Goal: Information Seeking & Learning: Learn about a topic

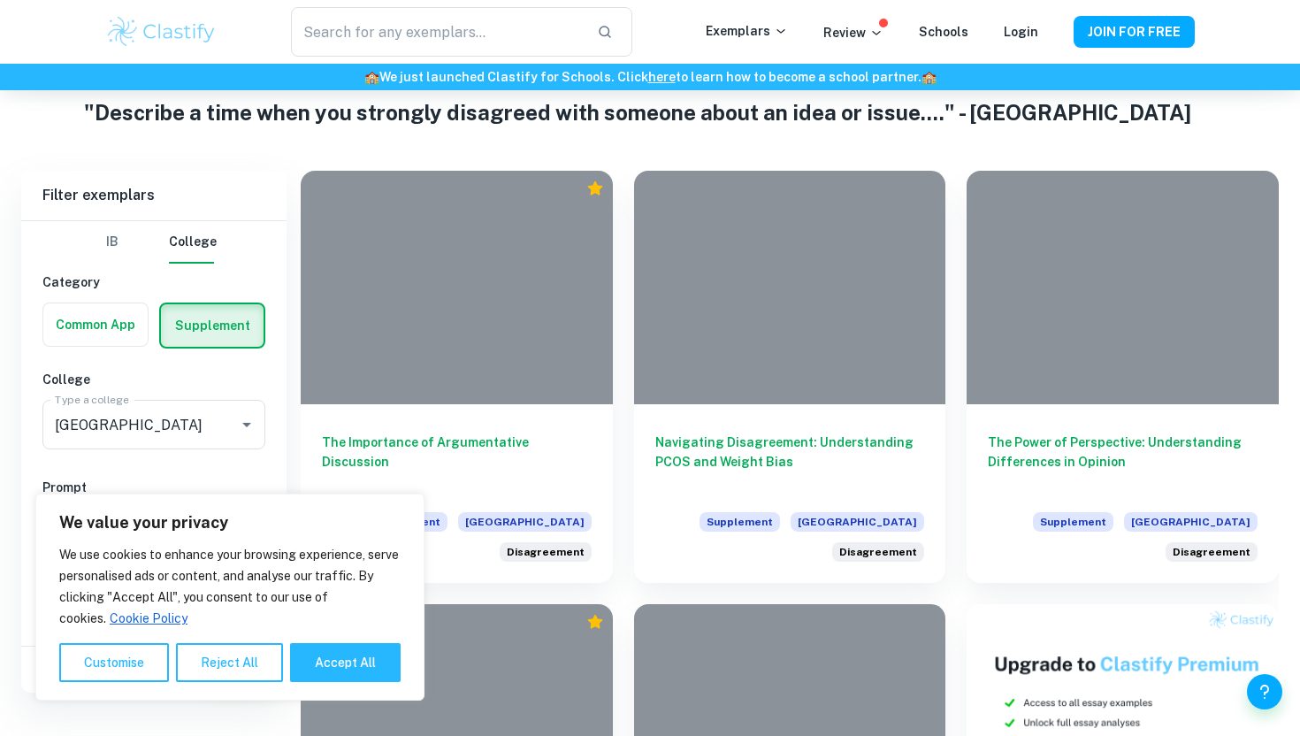
scroll to position [304, 0]
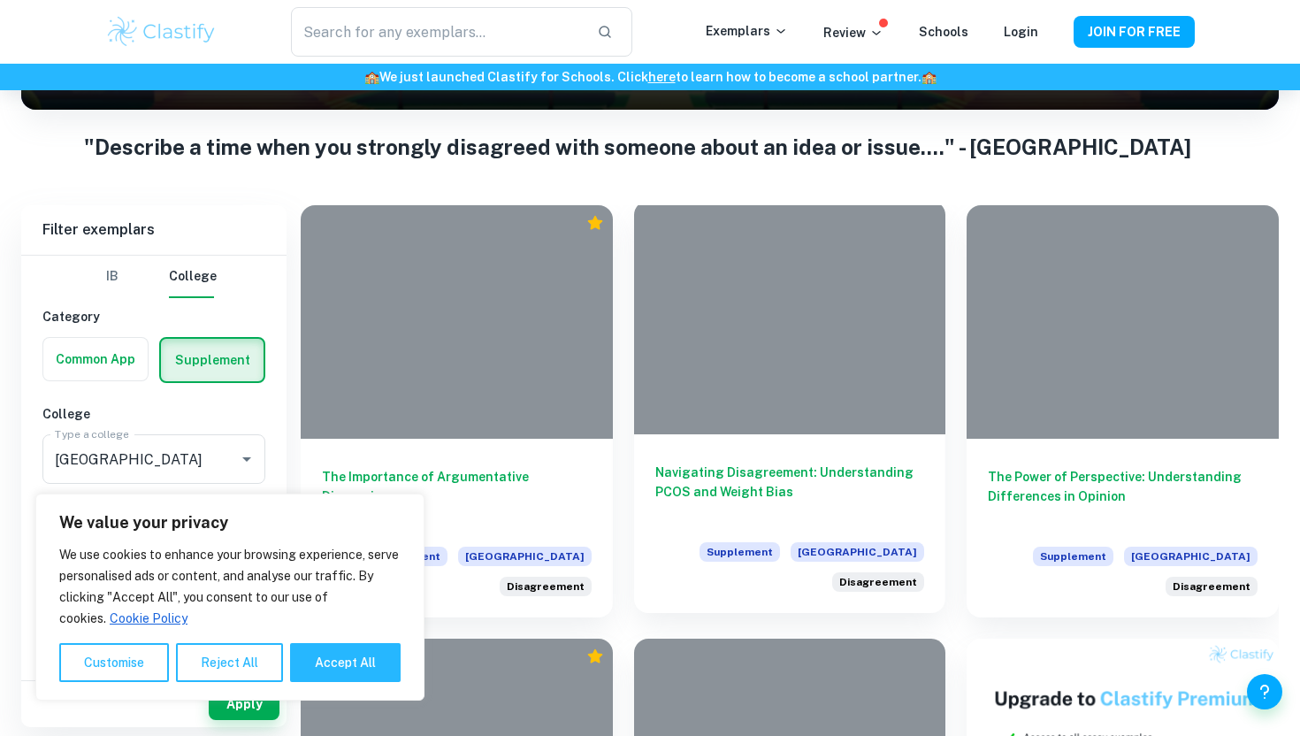
click at [763, 380] on div at bounding box center [790, 317] width 312 height 233
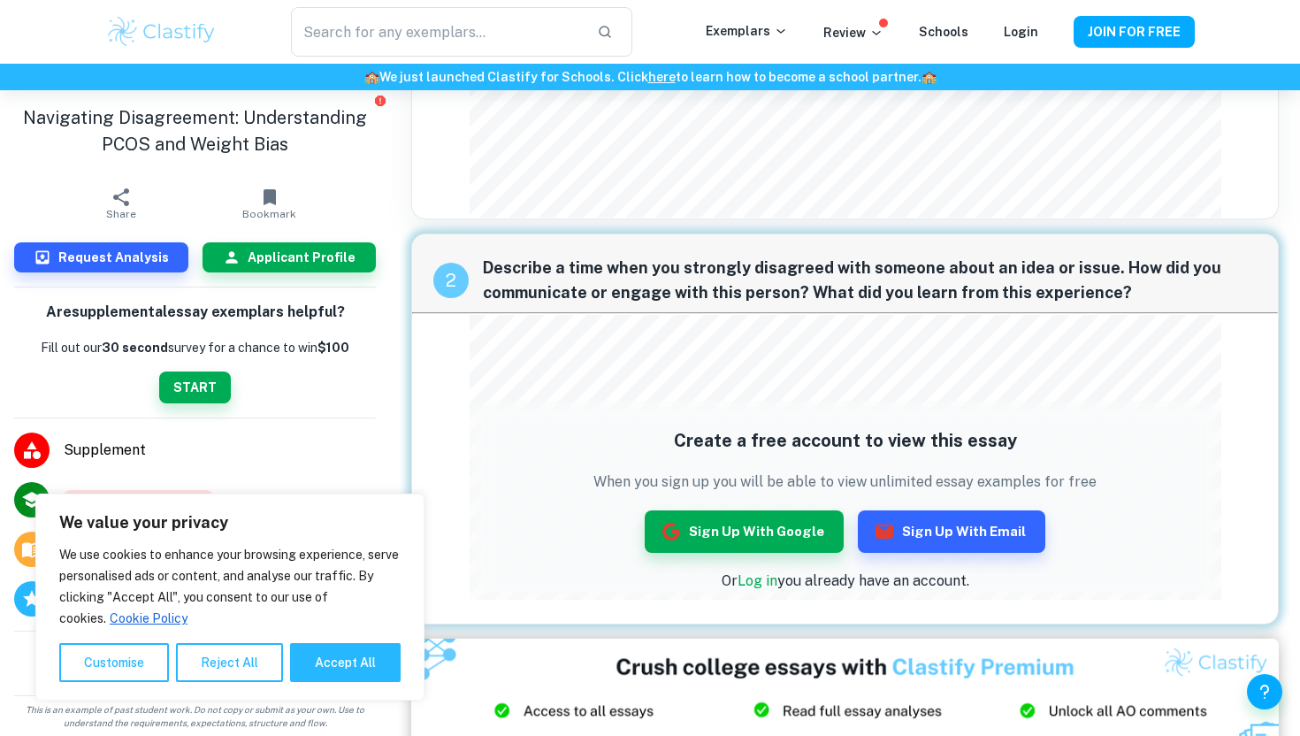
scroll to position [296, 0]
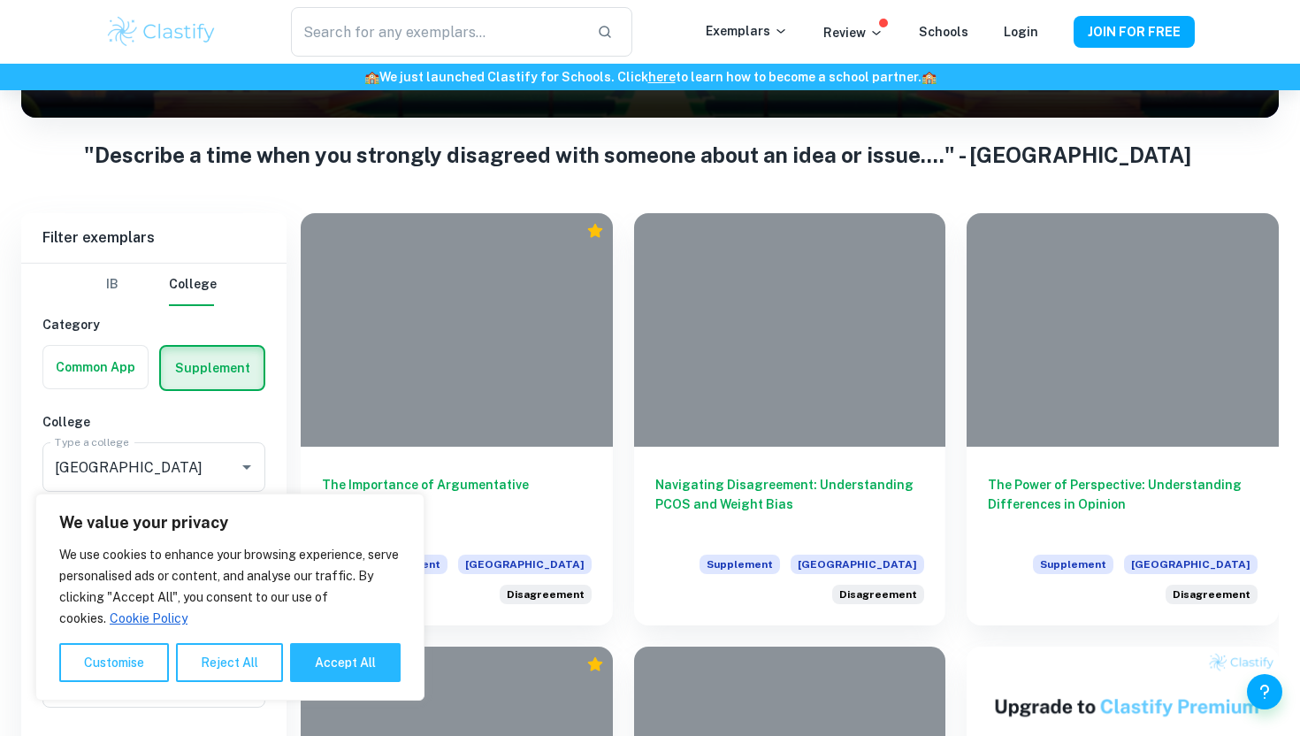
scroll to position [407, 0]
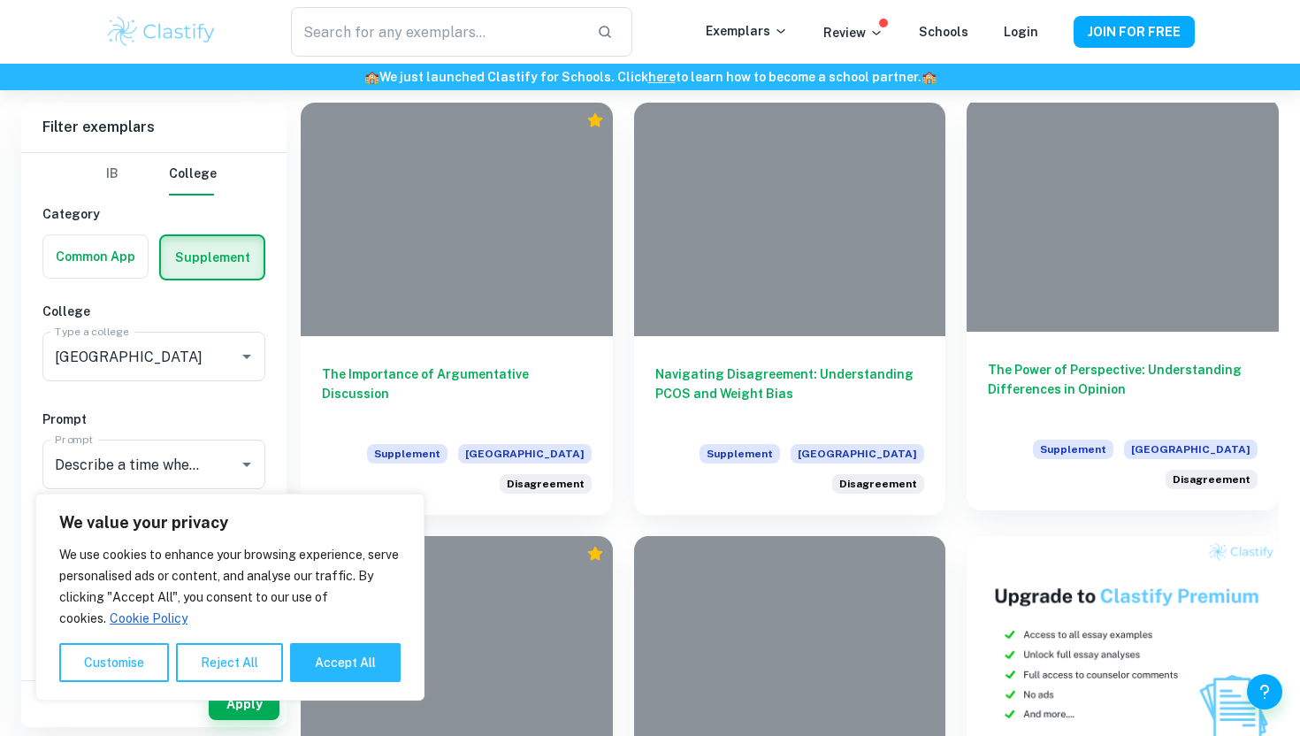
click at [1120, 241] on div at bounding box center [1123, 214] width 312 height 233
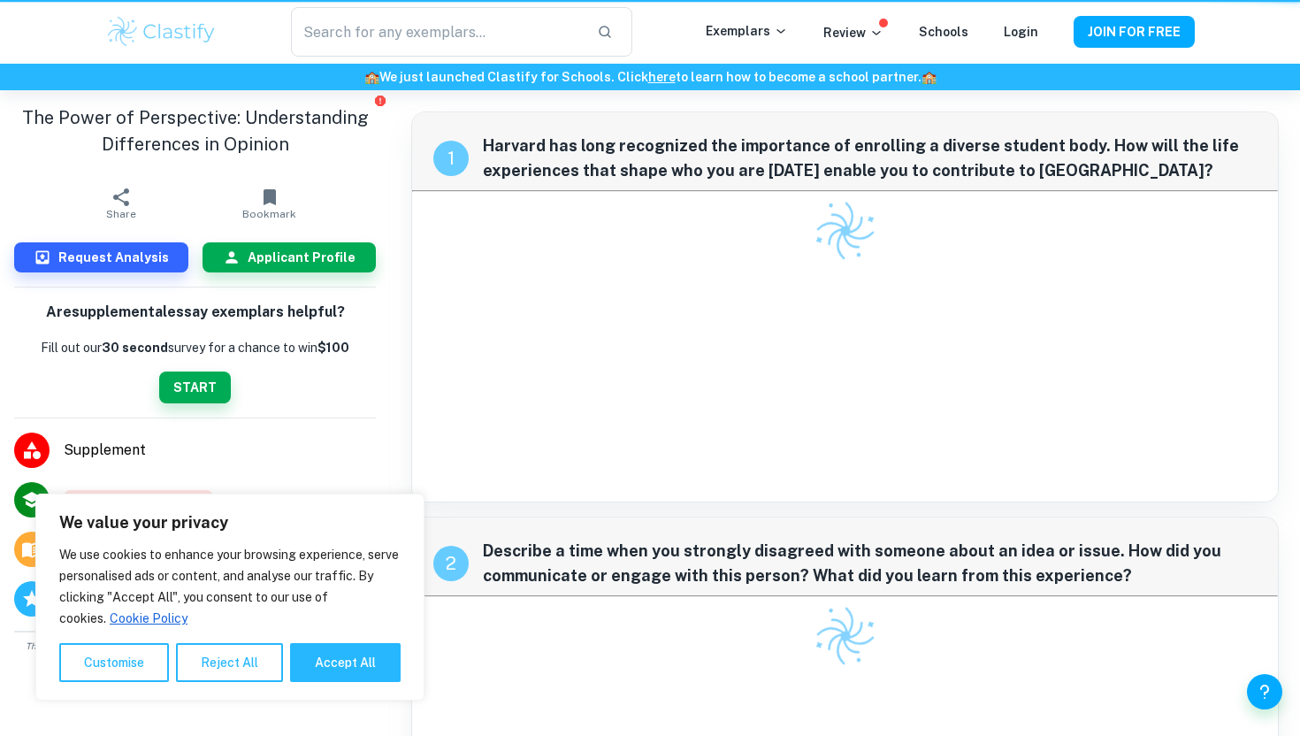
click at [1120, 241] on div at bounding box center [845, 231] width 866 height 62
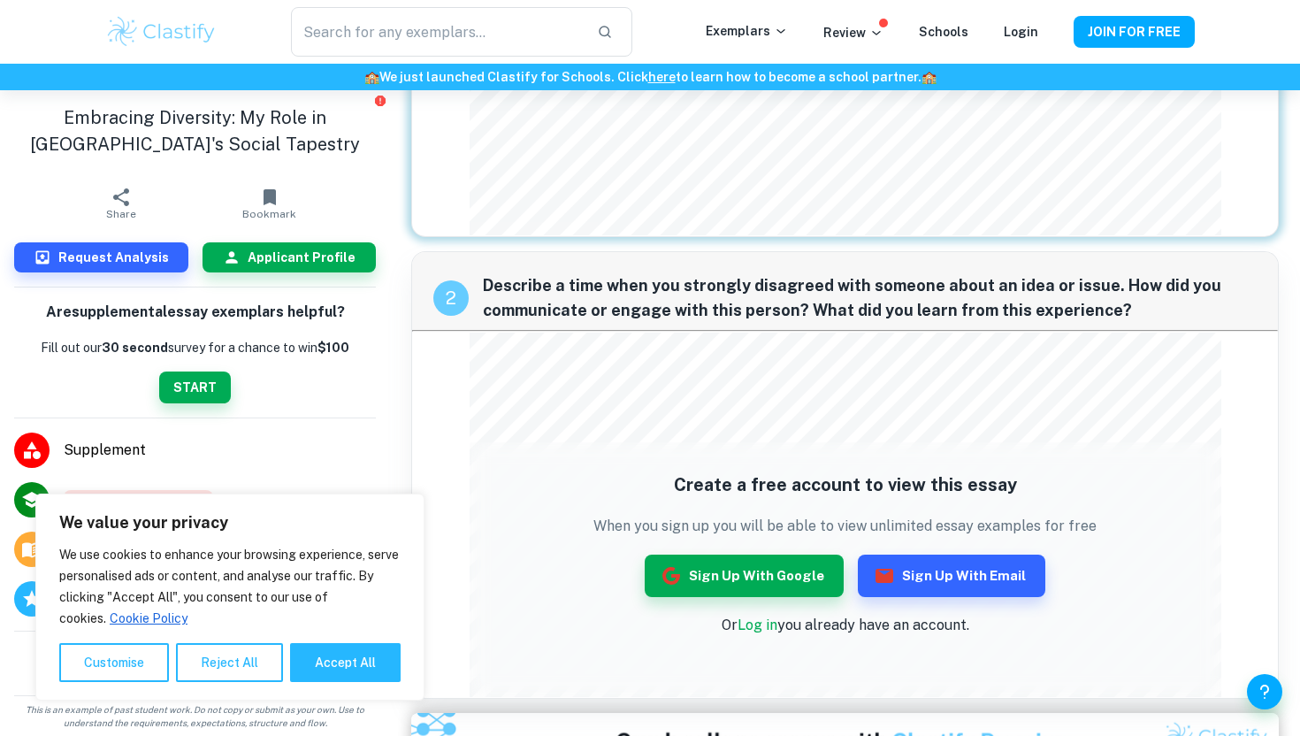
scroll to position [386, 0]
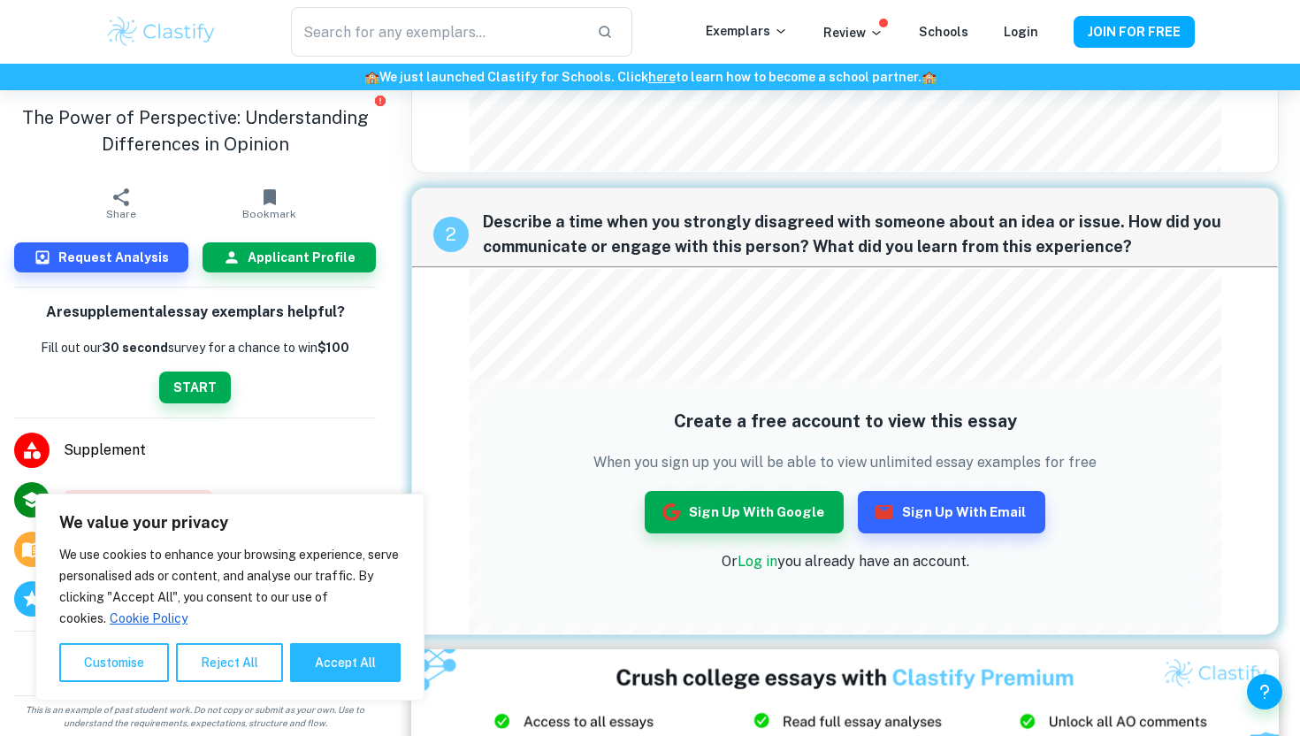
scroll to position [385, 0]
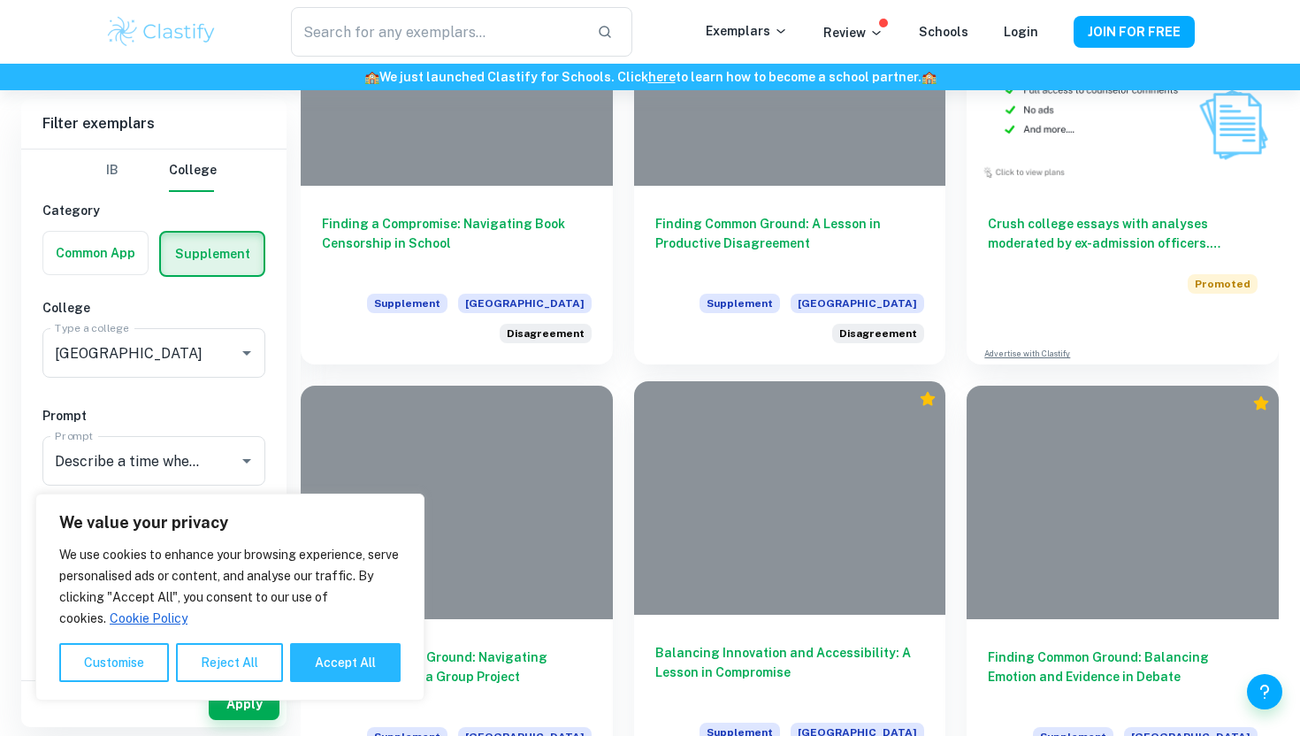
scroll to position [990, 0]
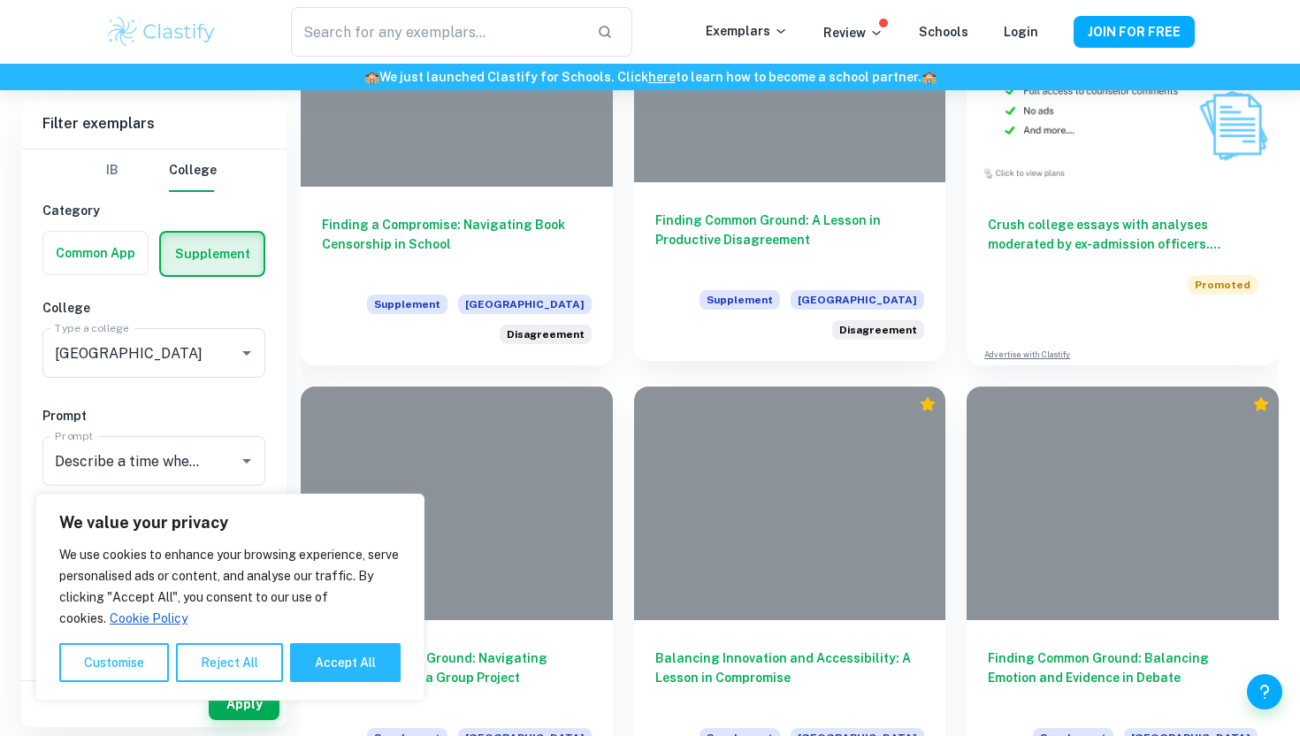
click at [821, 153] on div at bounding box center [790, 64] width 312 height 233
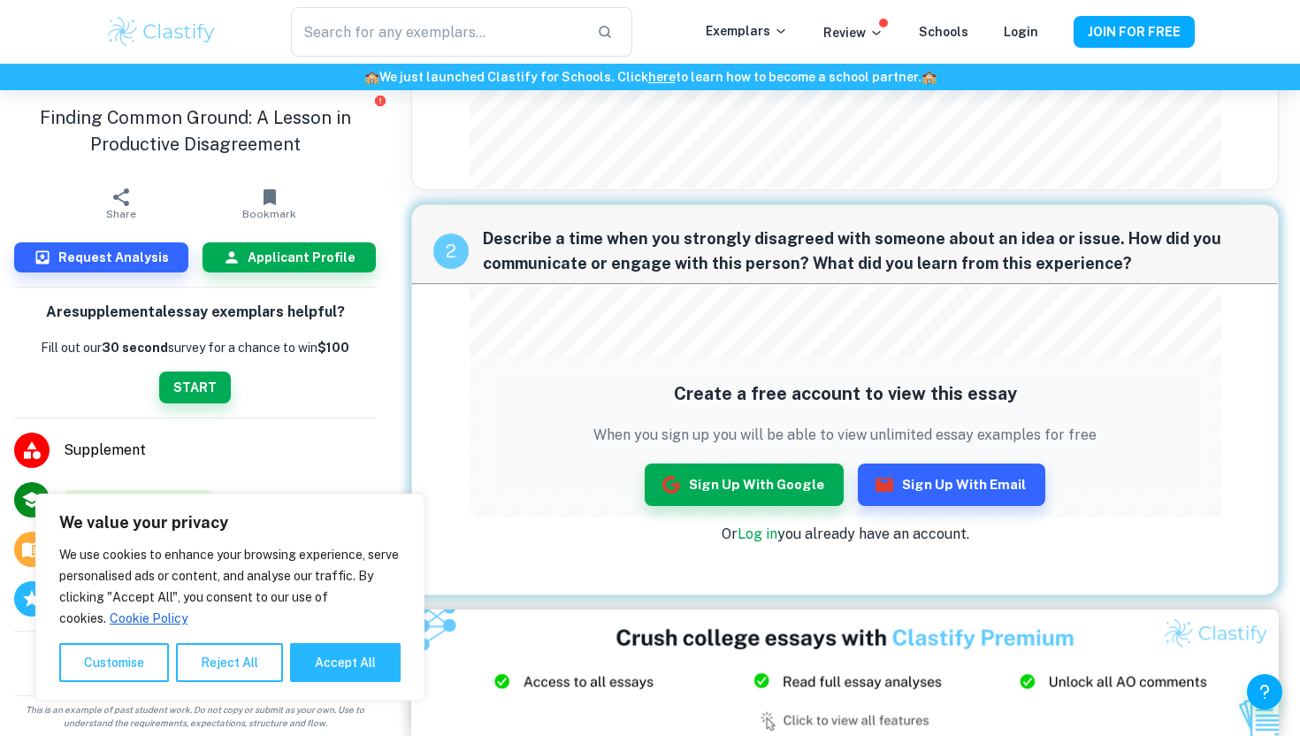
scroll to position [232, 0]
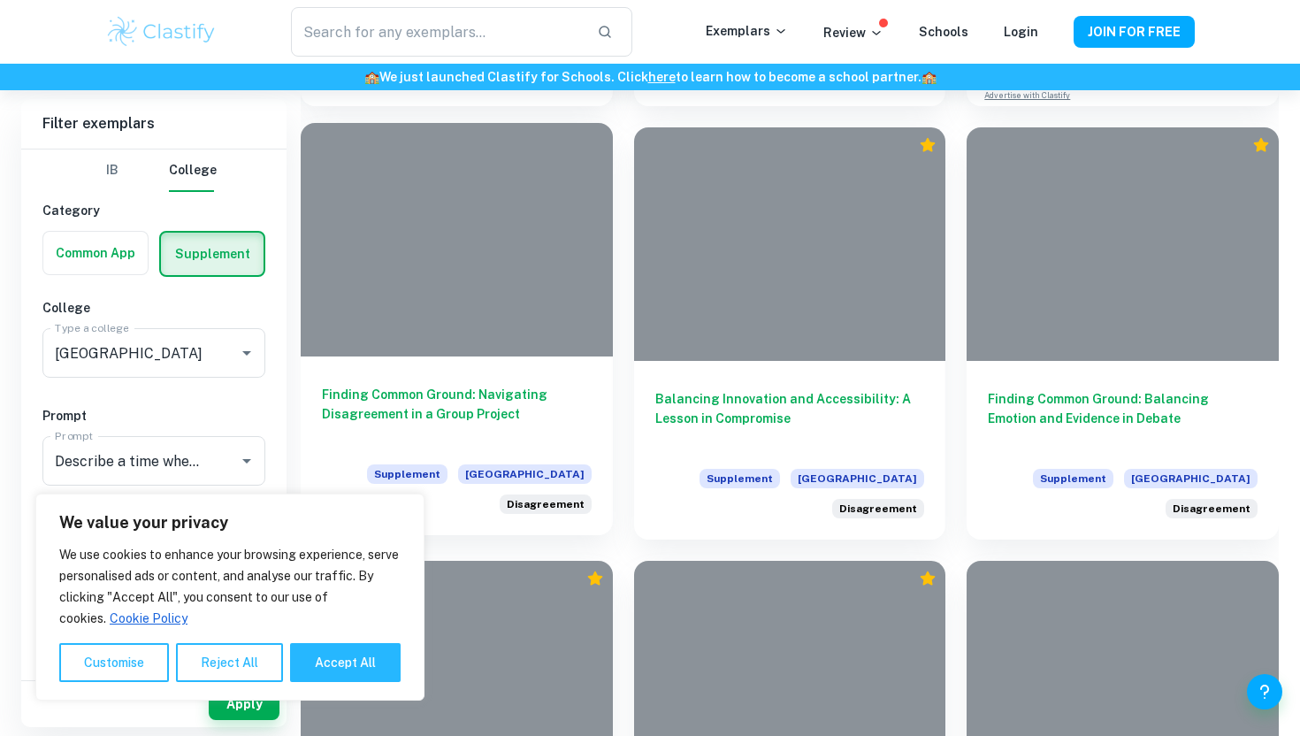
scroll to position [1251, 0]
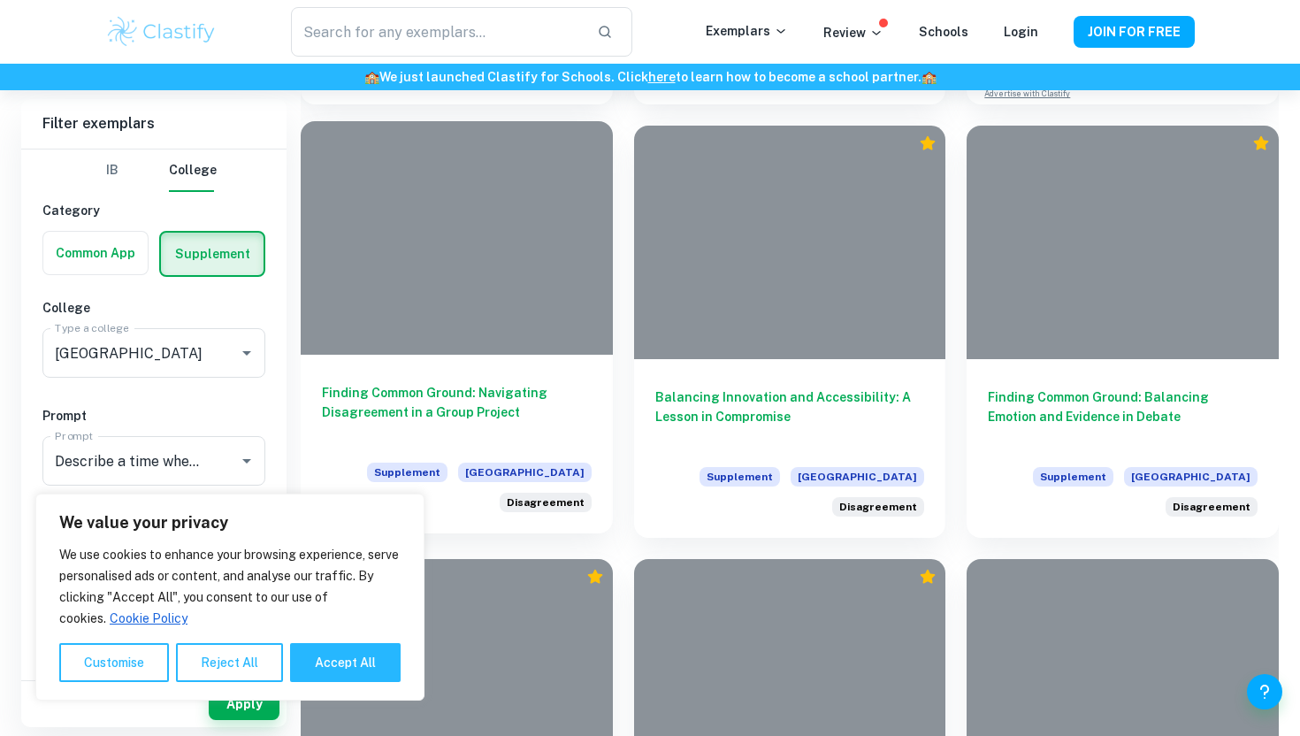
click at [478, 304] on div at bounding box center [457, 237] width 312 height 233
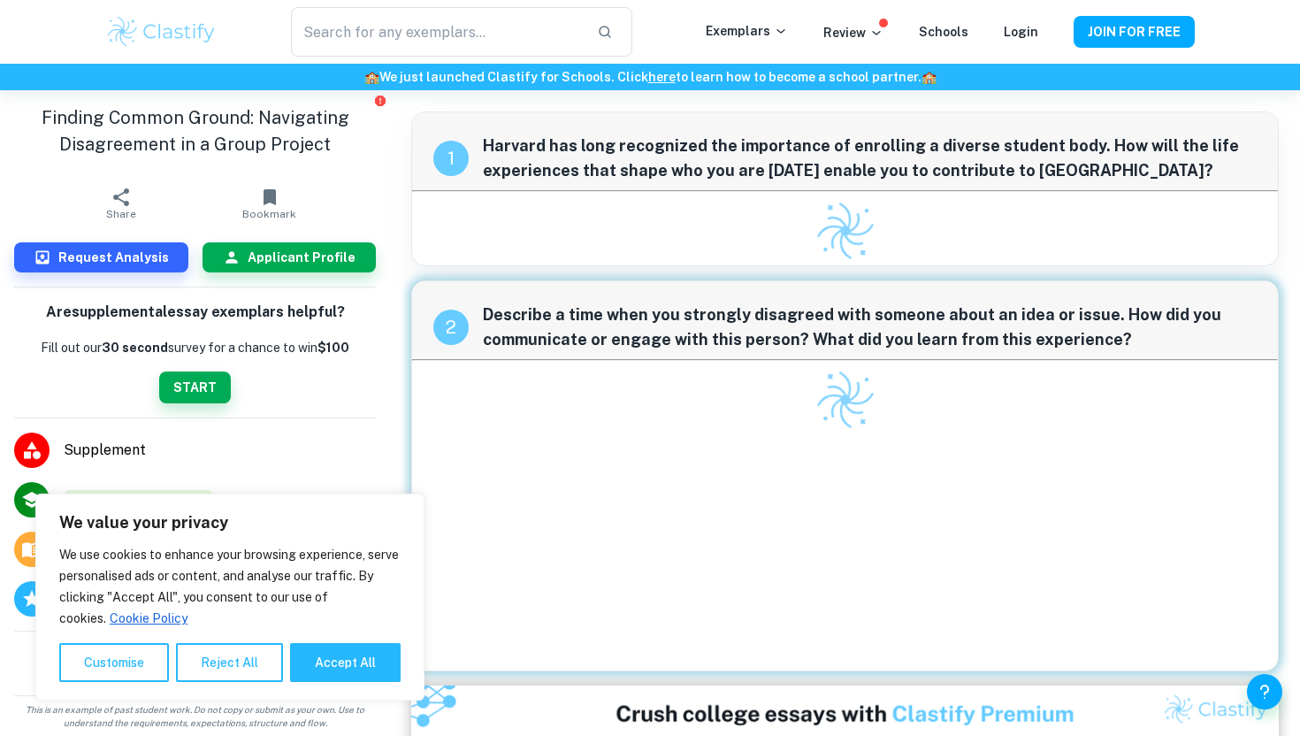
scroll to position [64, 0]
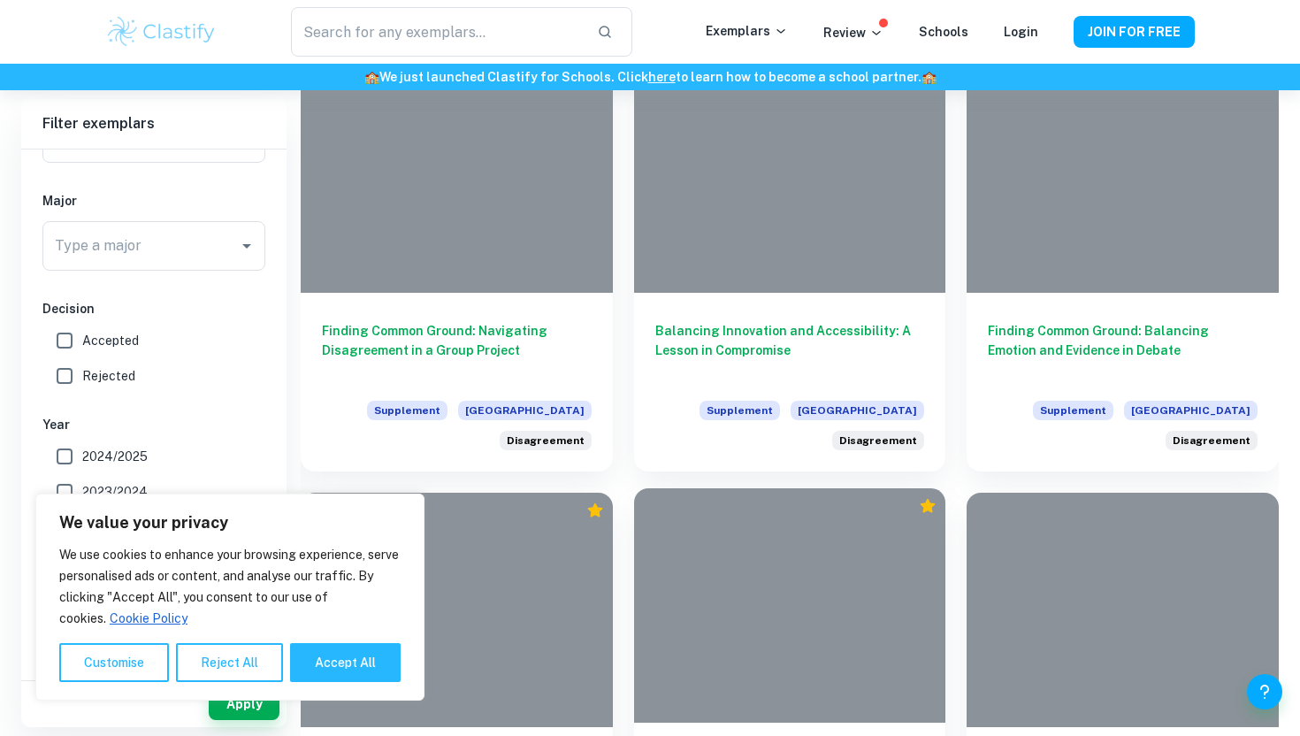
scroll to position [1487, 0]
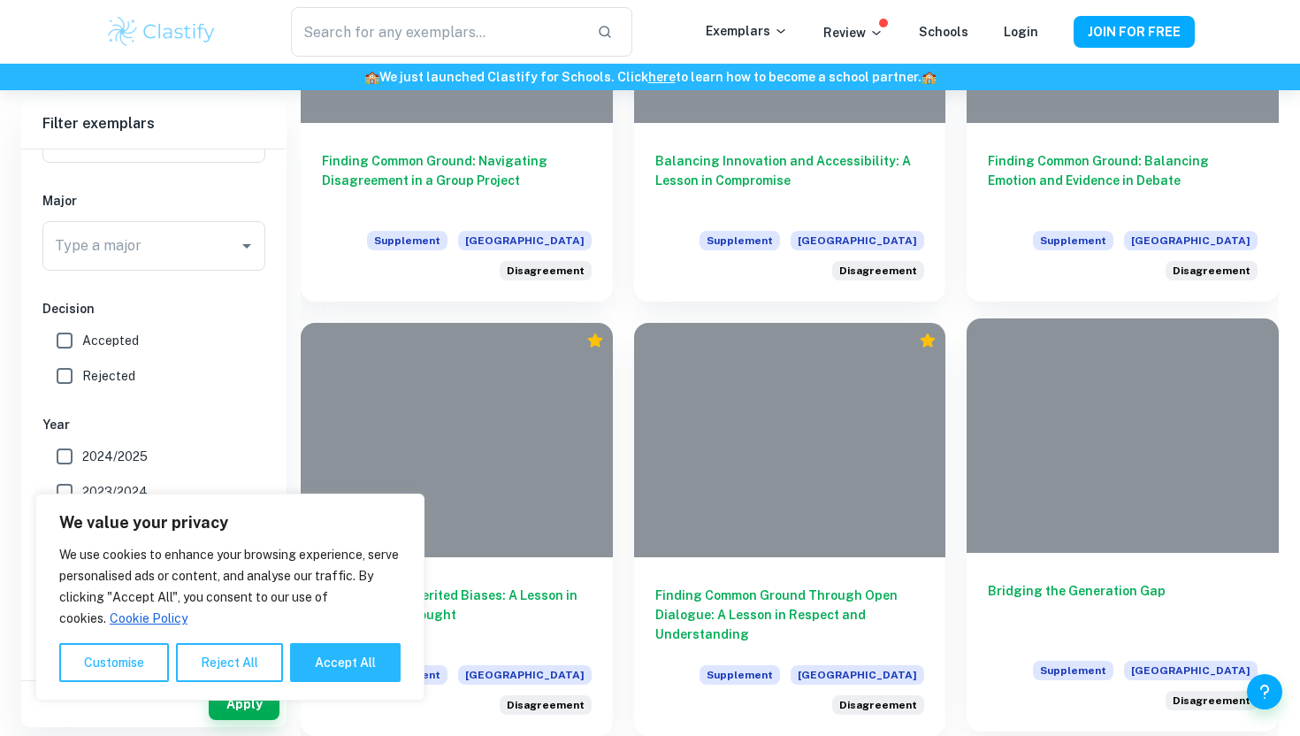
click at [1066, 493] on div at bounding box center [1123, 434] width 312 height 233
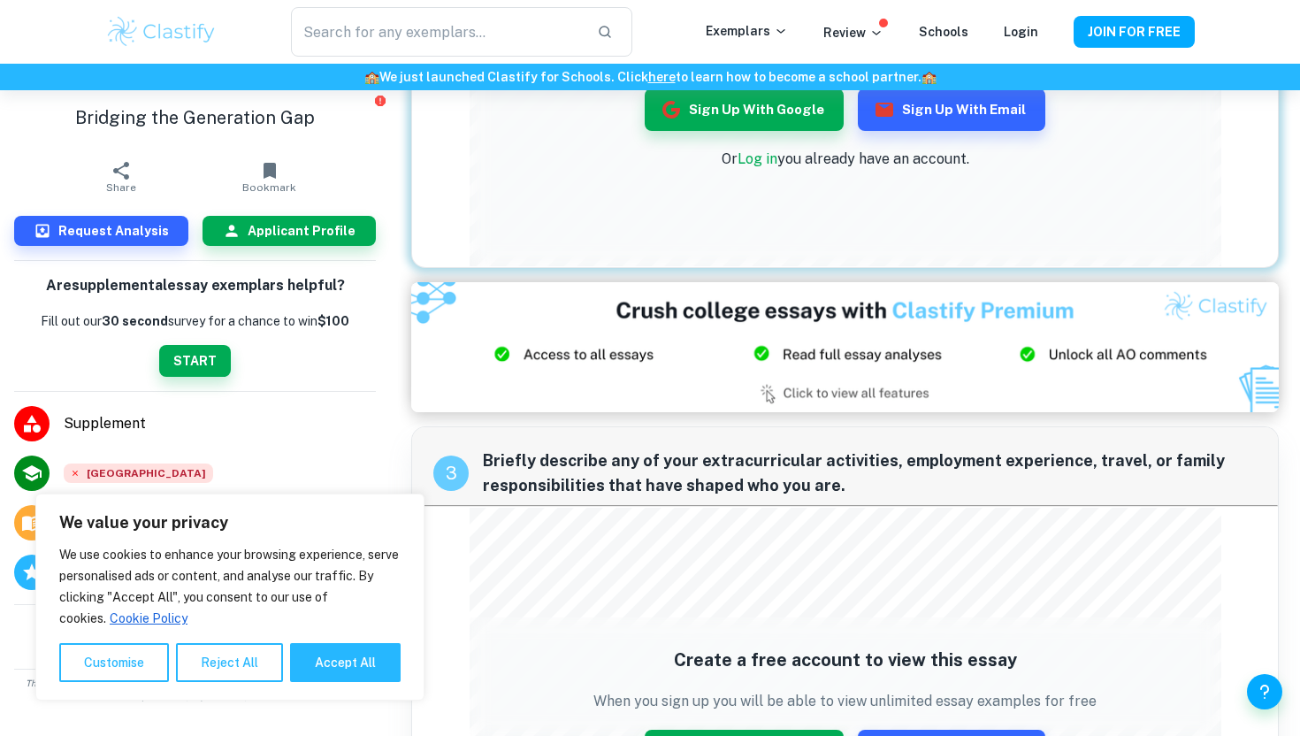
scroll to position [782, 0]
